Goal: Information Seeking & Learning: Learn about a topic

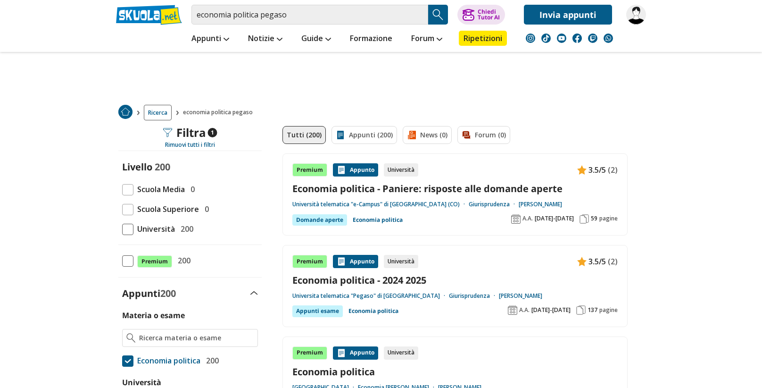
click at [129, 229] on span at bounding box center [127, 229] width 11 height 11
click at [122, 229] on input "Università 200" at bounding box center [122, 229] width 0 height 0
click at [308, 21] on input "economia politica pegaso" at bounding box center [310, 15] width 237 height 20
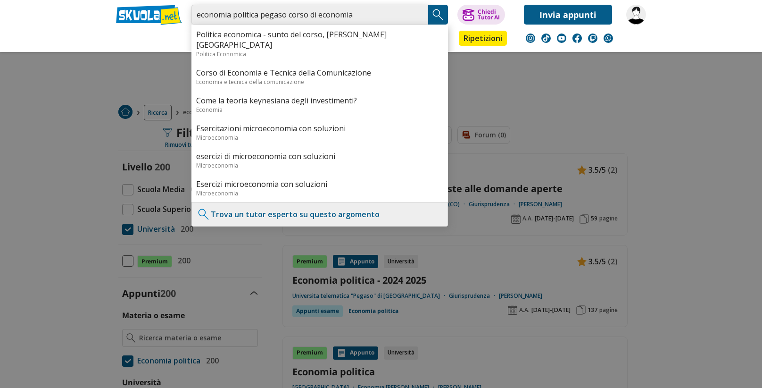
type input "economia politica pegaso corso di economia"
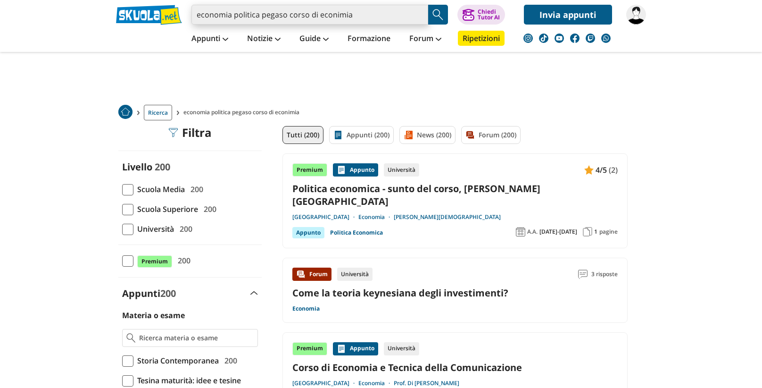
click at [379, 17] on input "economia politica pegaso corso di econimia" at bounding box center [310, 15] width 237 height 20
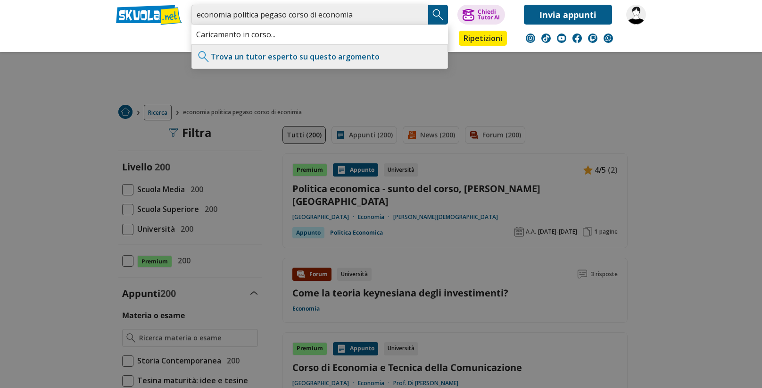
type input "economia politica pegaso corso di economia"
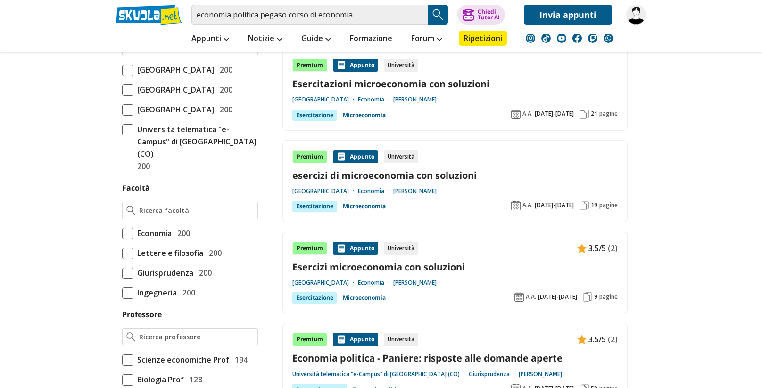
scroll to position [466, 0]
click at [132, 239] on span at bounding box center [127, 233] width 11 height 11
click at [122, 233] on input "Economia 200" at bounding box center [122, 233] width 0 height 0
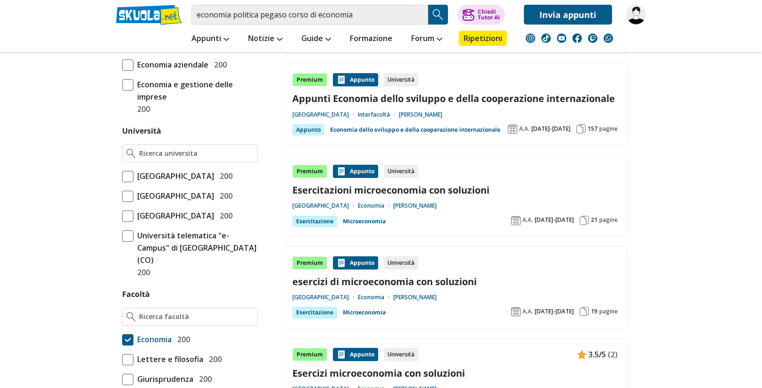
scroll to position [354, 0]
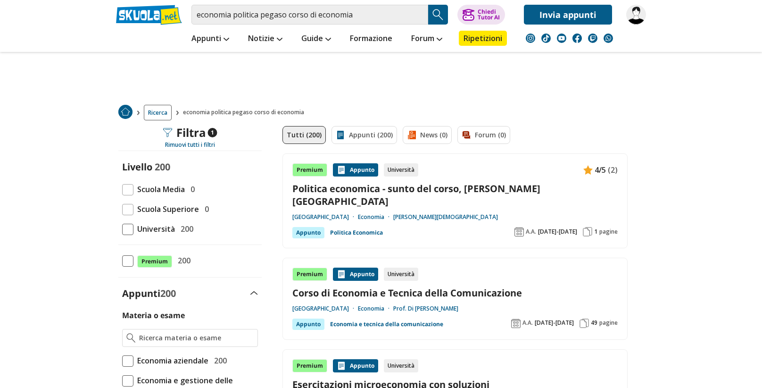
click at [123, 233] on span at bounding box center [127, 229] width 11 height 11
click at [122, 229] on input "Università 200" at bounding box center [122, 229] width 0 height 0
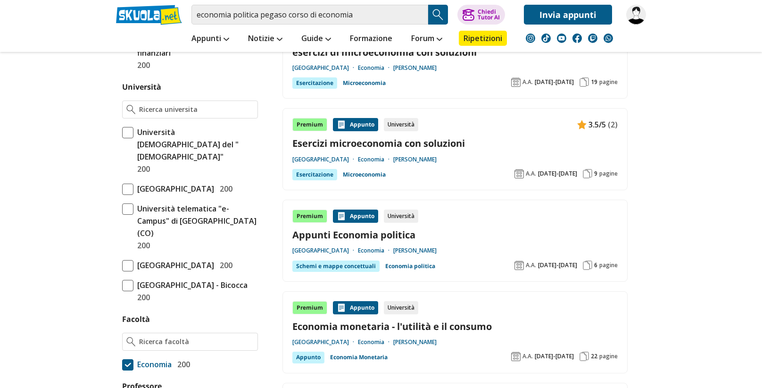
scroll to position [485, 0]
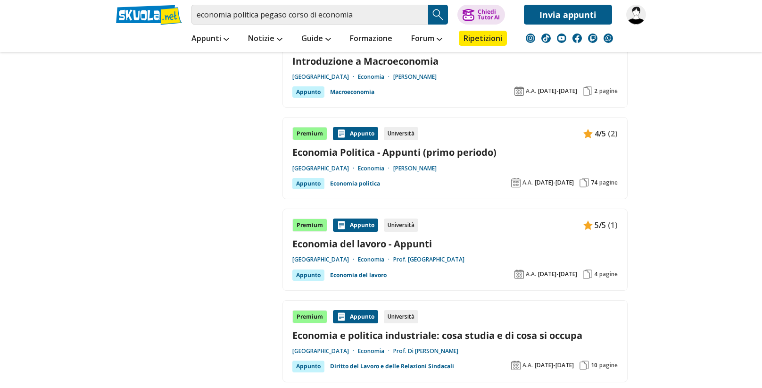
scroll to position [1344, 0]
